Goal: Task Accomplishment & Management: Manage account settings

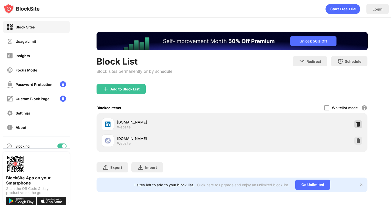
click at [356, 123] on img at bounding box center [358, 124] width 5 height 5
